Goal: Navigation & Orientation: Find specific page/section

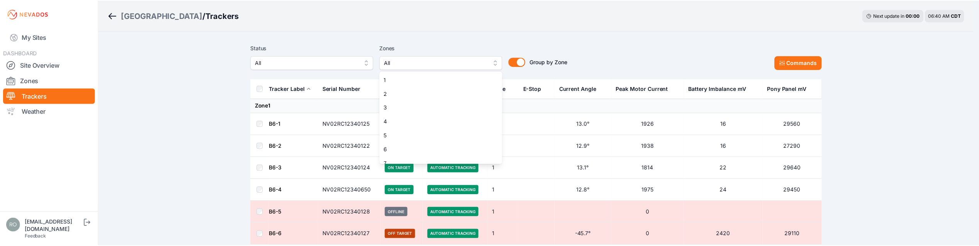
scroll to position [119, 0]
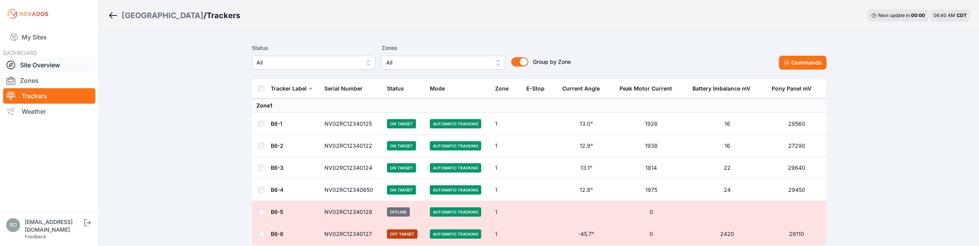
click at [14, 66] on icon at bounding box center [10, 64] width 9 height 9
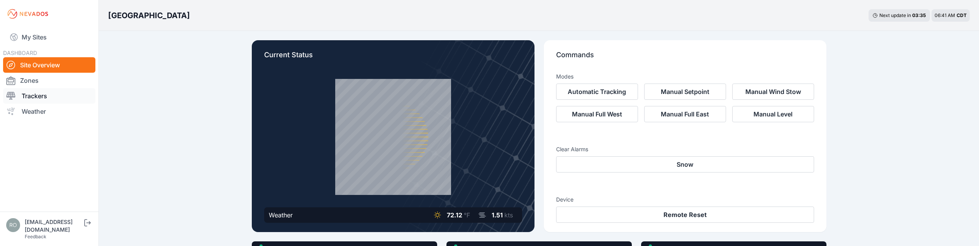
click at [40, 97] on link "Trackers" at bounding box center [49, 95] width 92 height 15
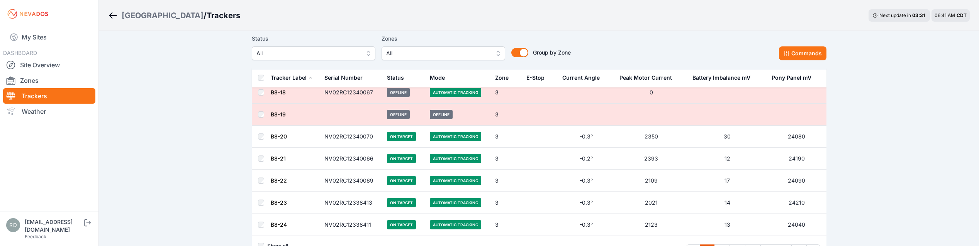
scroll to position [4386, 0]
